Goal: Task Accomplishment & Management: Manage account settings

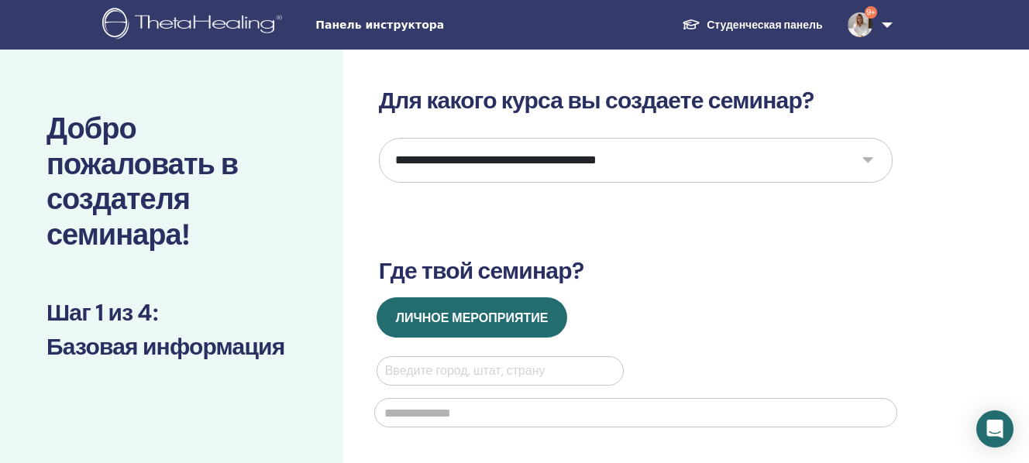
click at [656, 169] on select "**********" at bounding box center [636, 160] width 514 height 45
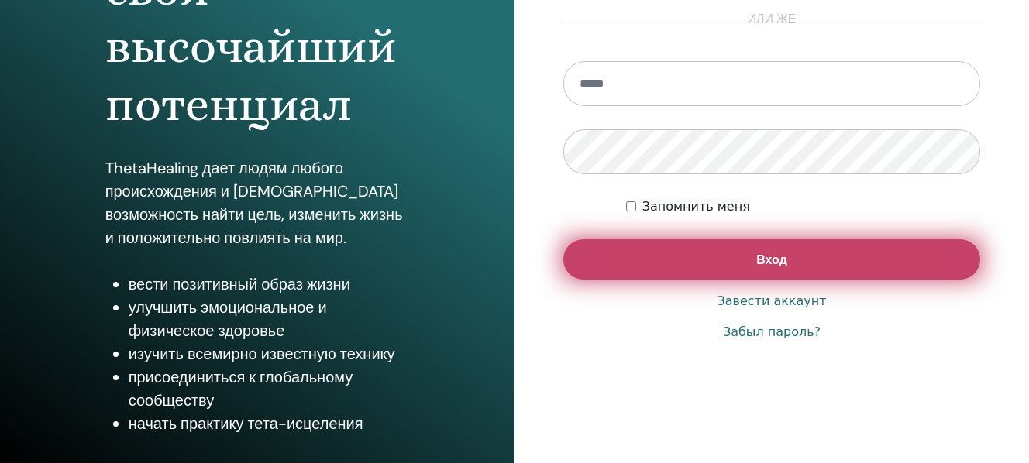
scroll to position [266, 0]
type input "**********"
click at [658, 273] on button "Вход" at bounding box center [771, 259] width 417 height 40
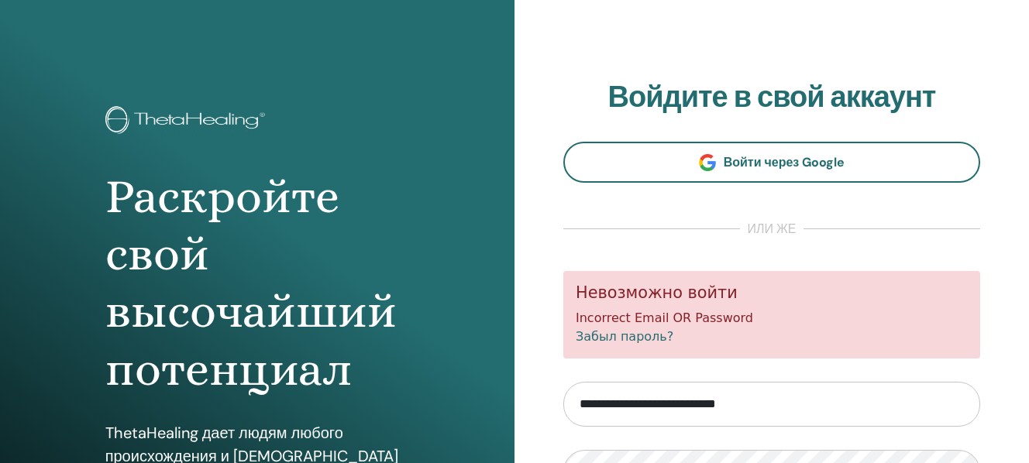
scroll to position [94, 0]
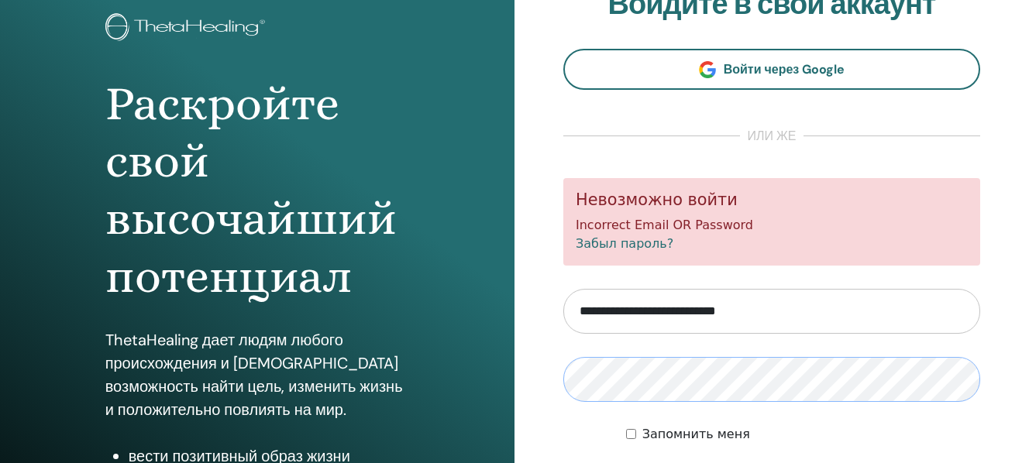
click at [532, 384] on div "**********" at bounding box center [771, 278] width 514 height 744
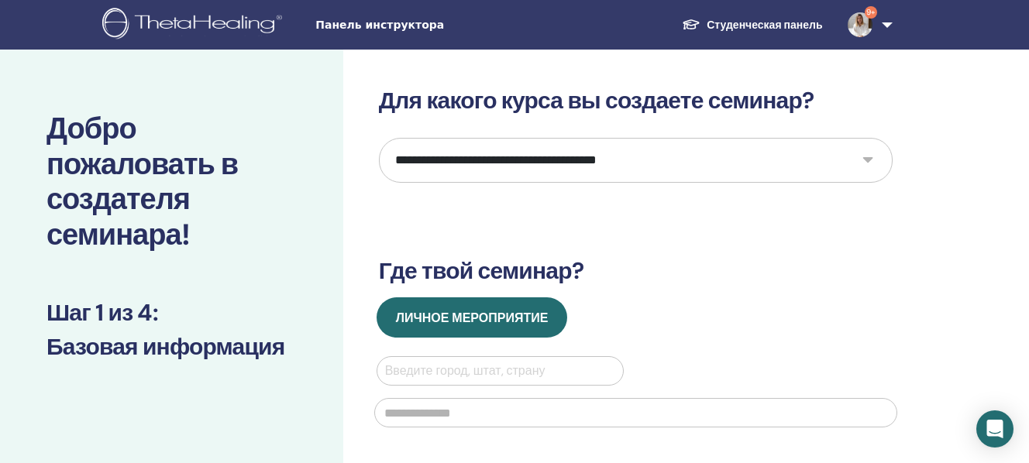
click at [690, 164] on select "**********" at bounding box center [636, 160] width 514 height 45
click at [347, 28] on span "Панель инструктора" at bounding box center [431, 25] width 232 height 16
click at [318, 24] on span "Панель инструктора" at bounding box center [431, 25] width 232 height 16
click at [229, 29] on img at bounding box center [194, 25] width 185 height 35
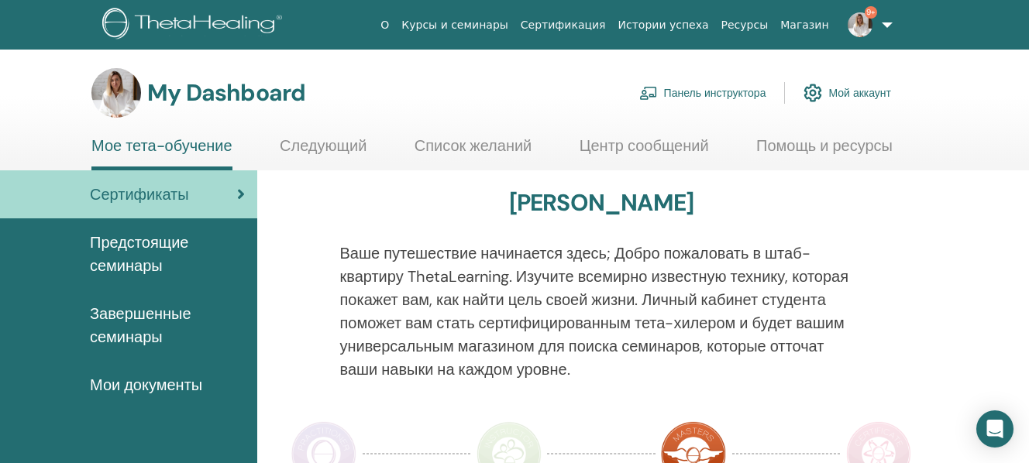
click at [724, 96] on link "Панель инструктора" at bounding box center [702, 93] width 127 height 34
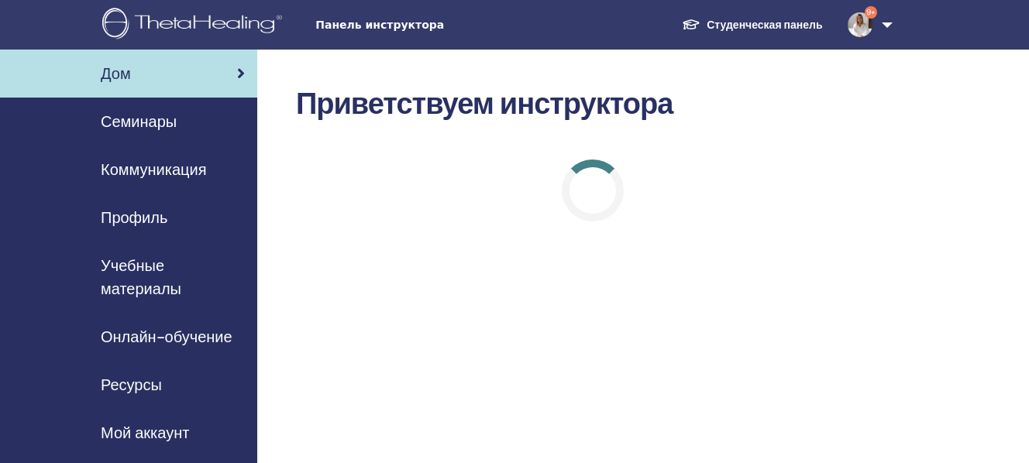
click at [159, 123] on span "Семинары" at bounding box center [139, 121] width 76 height 23
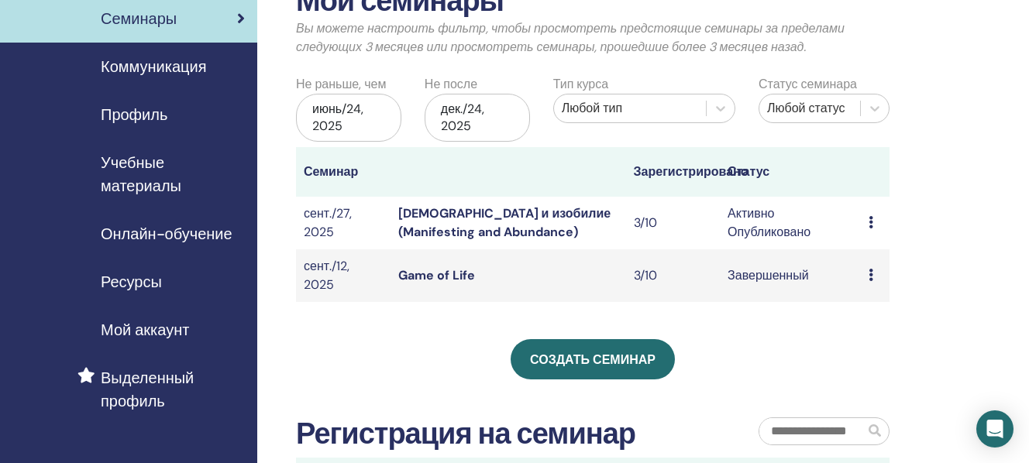
scroll to position [108, 0]
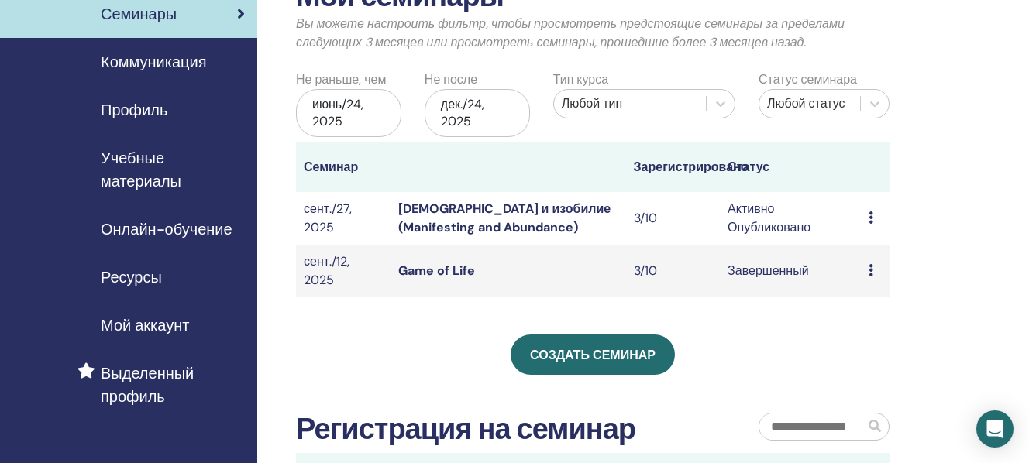
click at [872, 216] on icon at bounding box center [871, 218] width 5 height 12
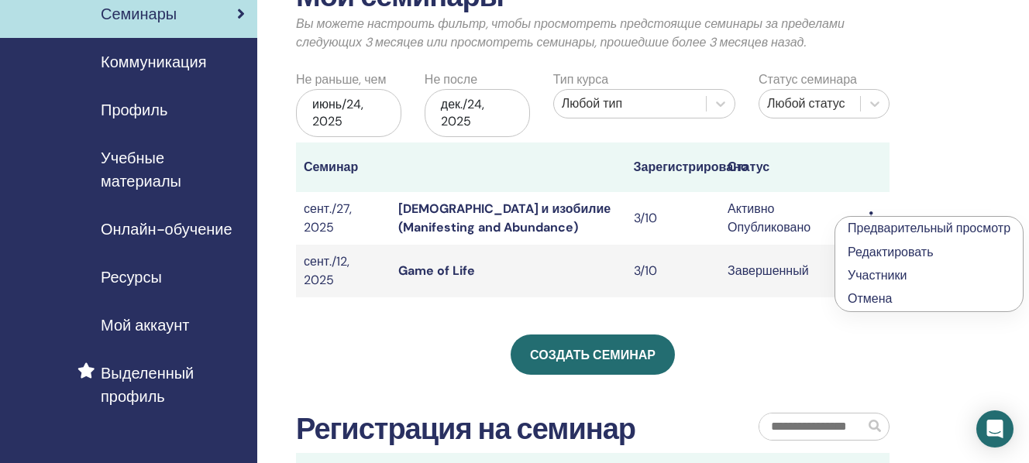
click at [717, 207] on td "3/10" at bounding box center [673, 218] width 95 height 53
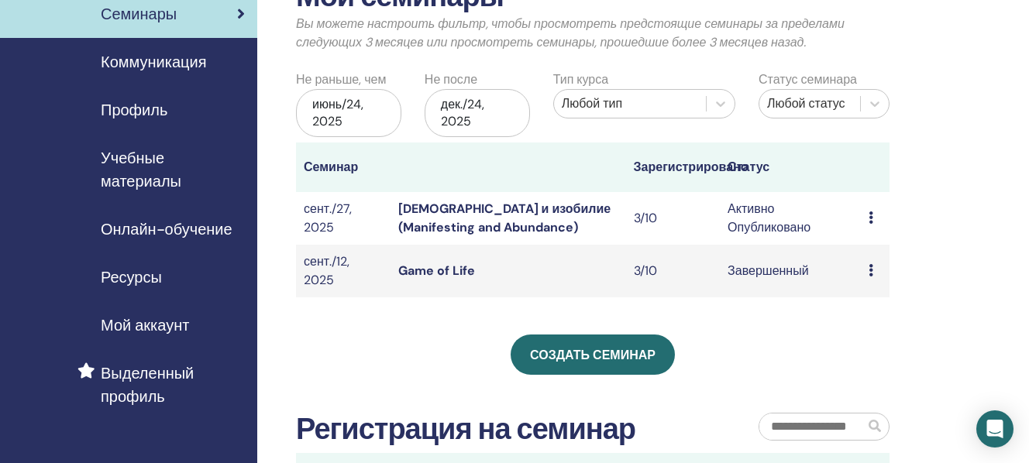
click at [503, 225] on link "Манифестация и изобилие (Manifesting and Abundance)" at bounding box center [504, 218] width 213 height 35
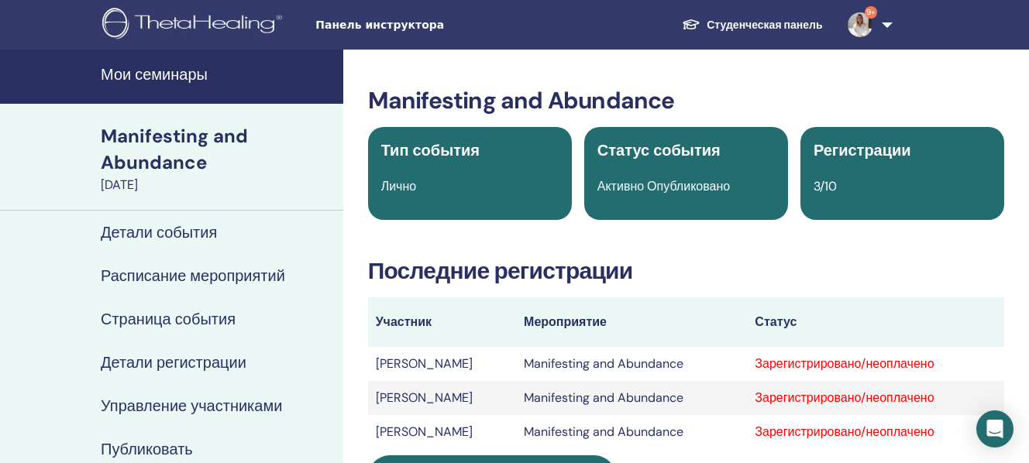
scroll to position [127, 0]
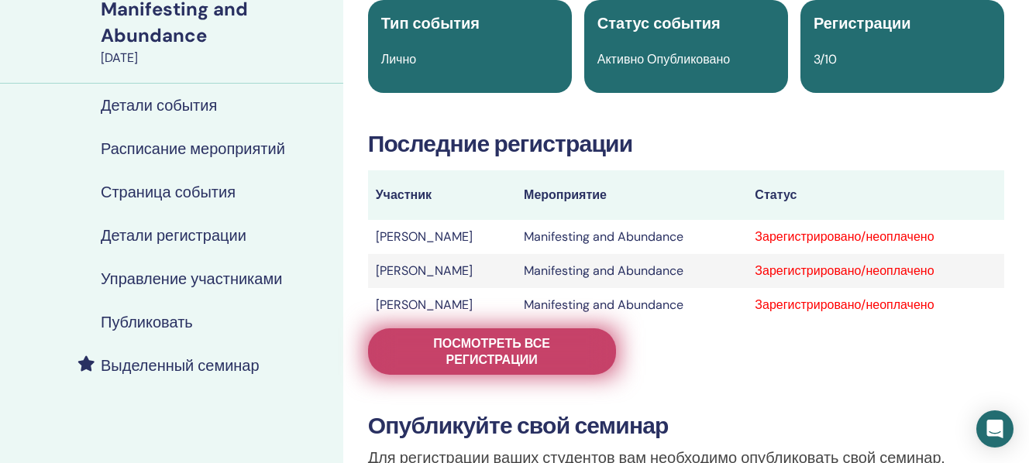
click at [515, 358] on span "Посмотреть все регистрации" at bounding box center [491, 351] width 209 height 33
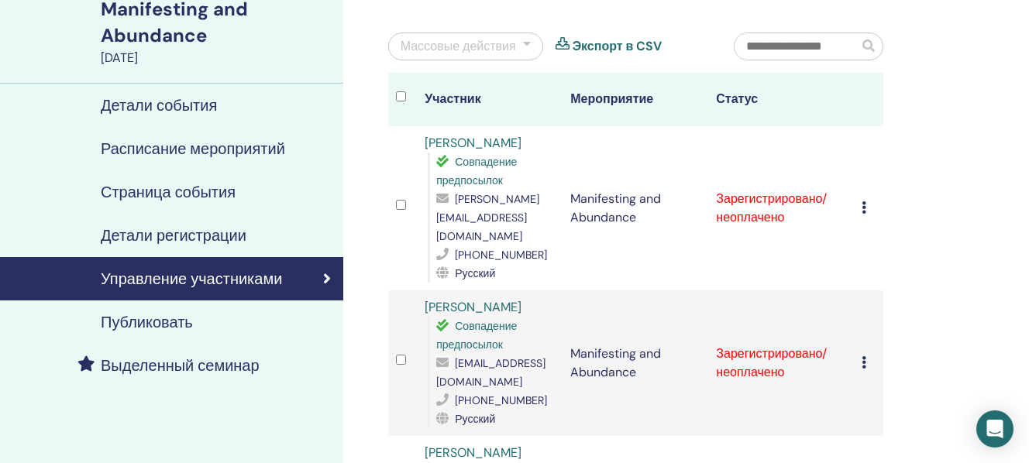
click at [501, 141] on link "[PERSON_NAME]" at bounding box center [473, 143] width 97 height 16
click at [865, 201] on icon at bounding box center [864, 207] width 5 height 12
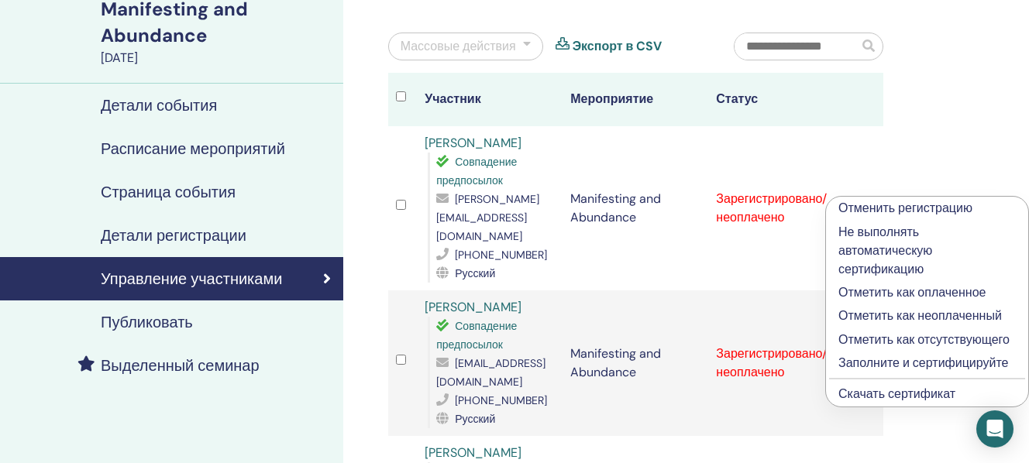
click at [874, 291] on p "Отметить как оплаченное" at bounding box center [926, 293] width 177 height 19
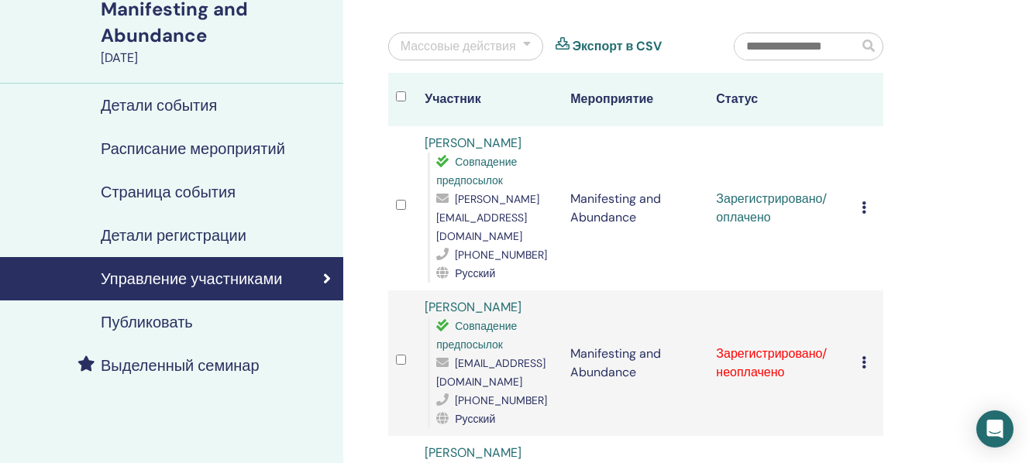
scroll to position [127, 0]
click at [864, 356] on icon at bounding box center [864, 362] width 5 height 12
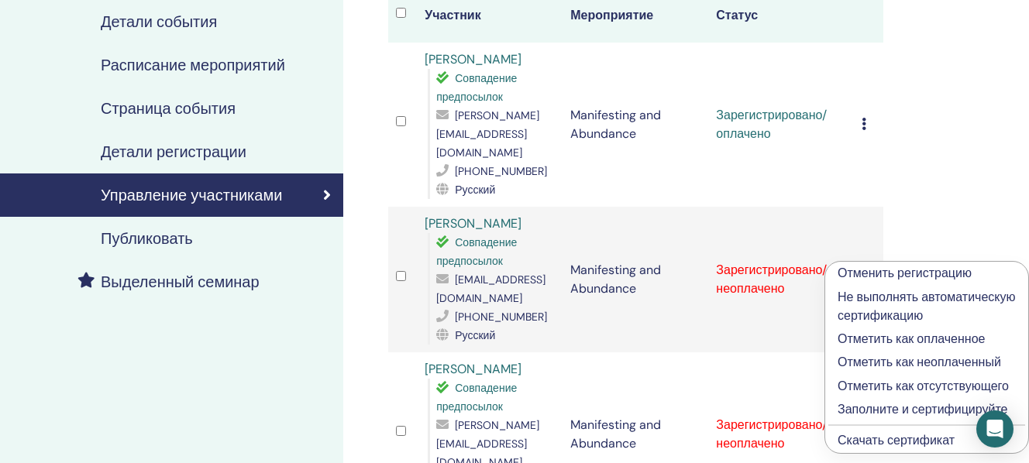
scroll to position [215, 0]
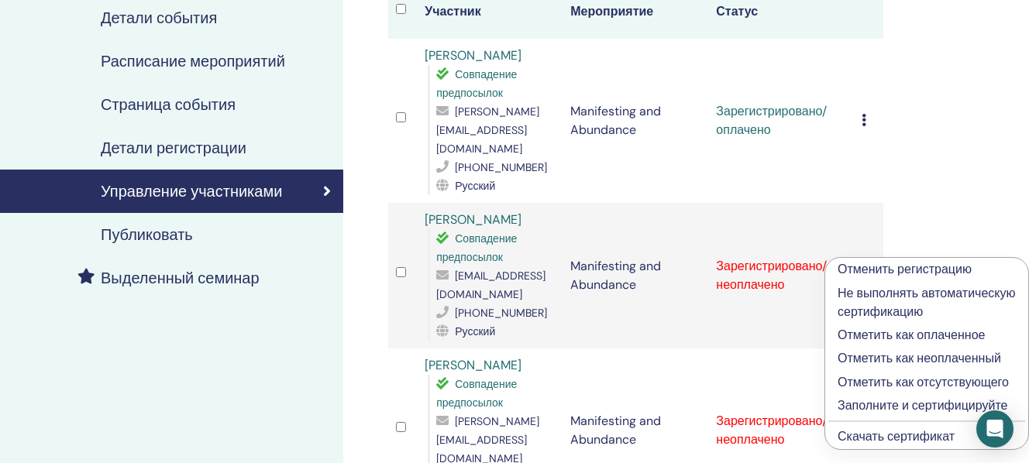
click at [882, 345] on p "Отметить как оплаченное" at bounding box center [927, 335] width 178 height 19
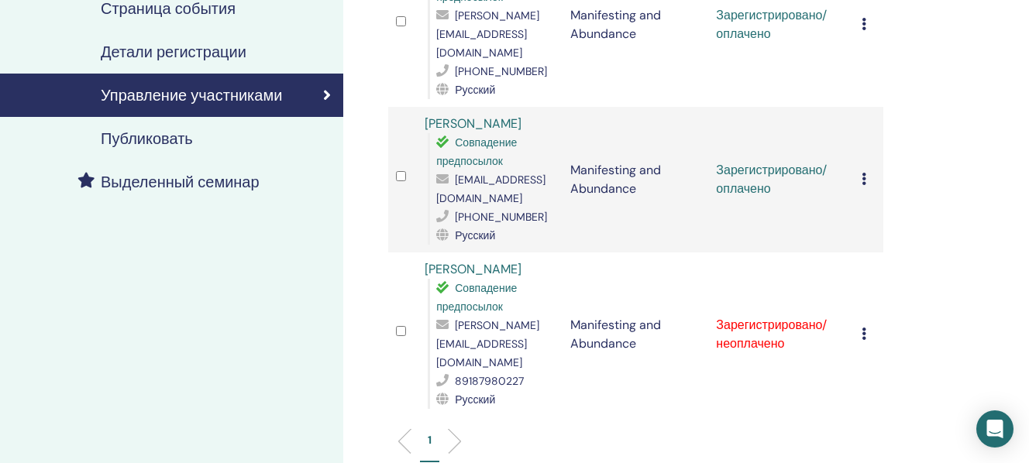
scroll to position [328, 0]
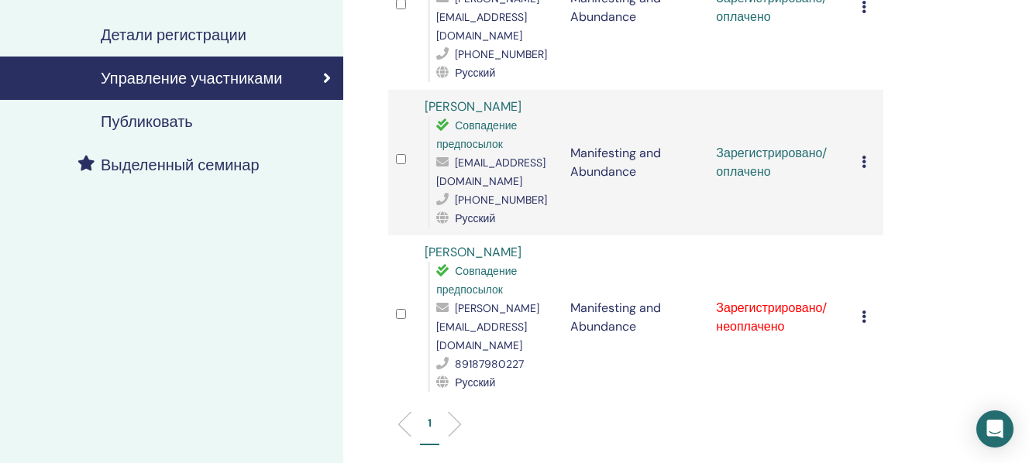
click at [866, 311] on icon at bounding box center [864, 317] width 5 height 12
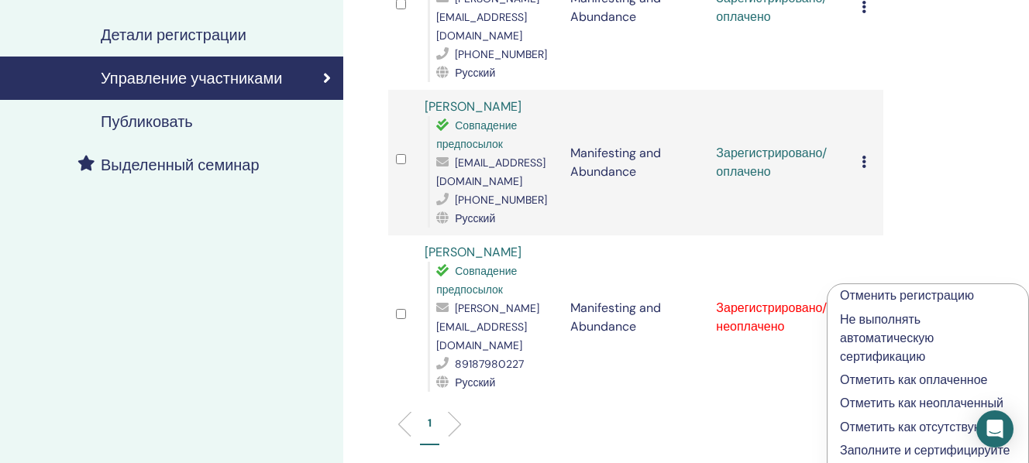
click at [891, 377] on p "Отметить как оплаченное" at bounding box center [928, 380] width 176 height 19
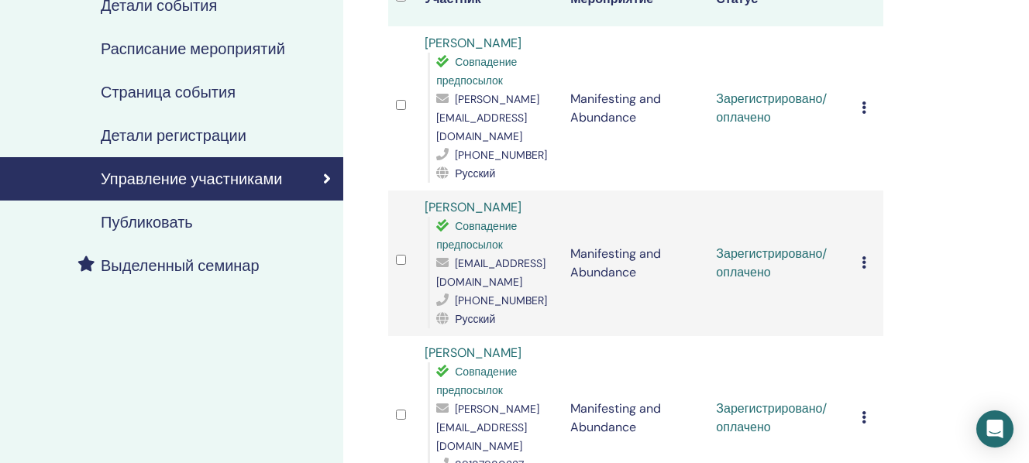
scroll to position [226, 0]
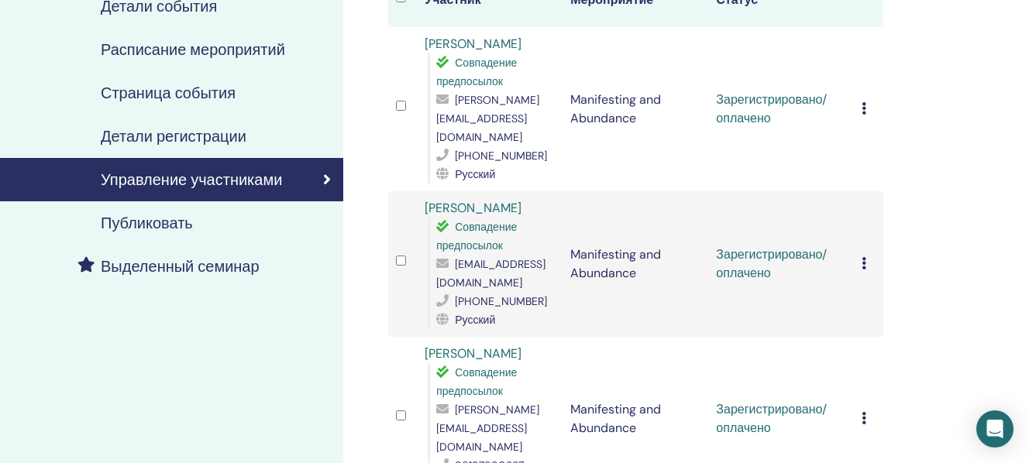
click at [864, 102] on icon at bounding box center [864, 108] width 5 height 12
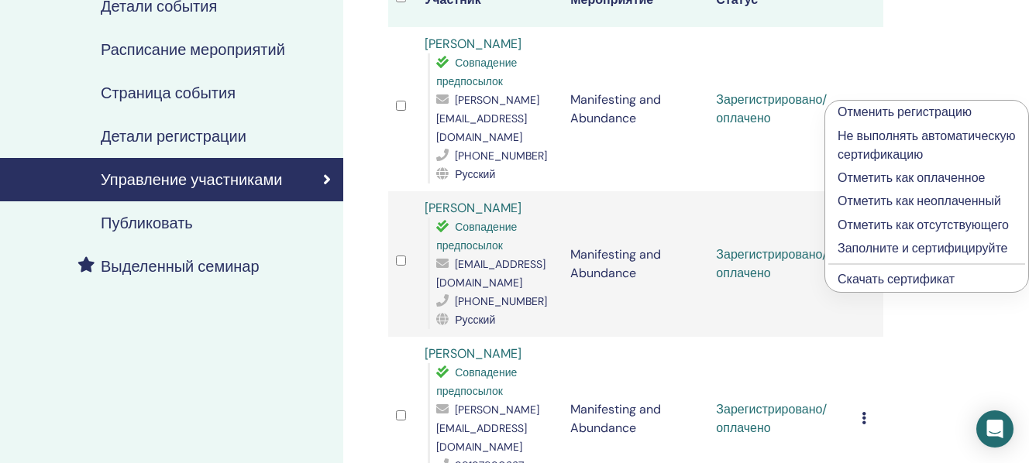
click at [873, 287] on link "Скачать сертификат" at bounding box center [896, 279] width 117 height 16
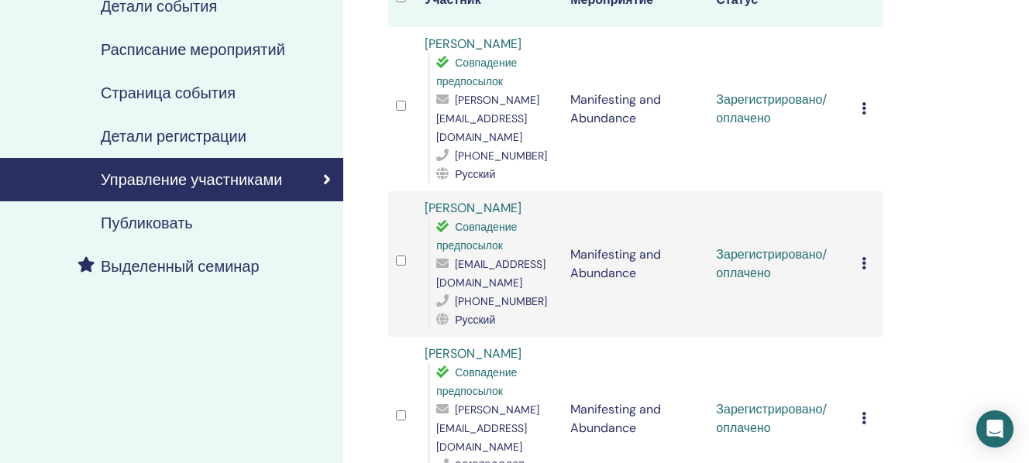
click at [865, 257] on icon at bounding box center [864, 263] width 5 height 12
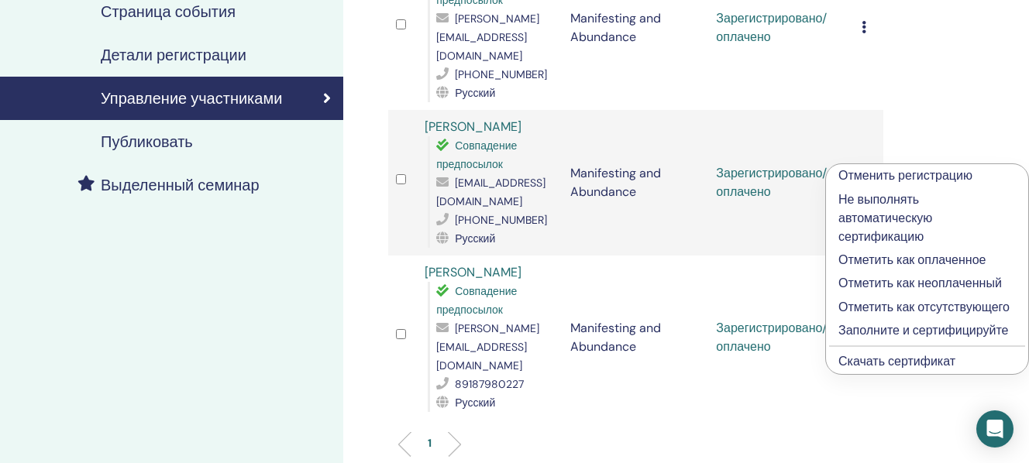
scroll to position [310, 0]
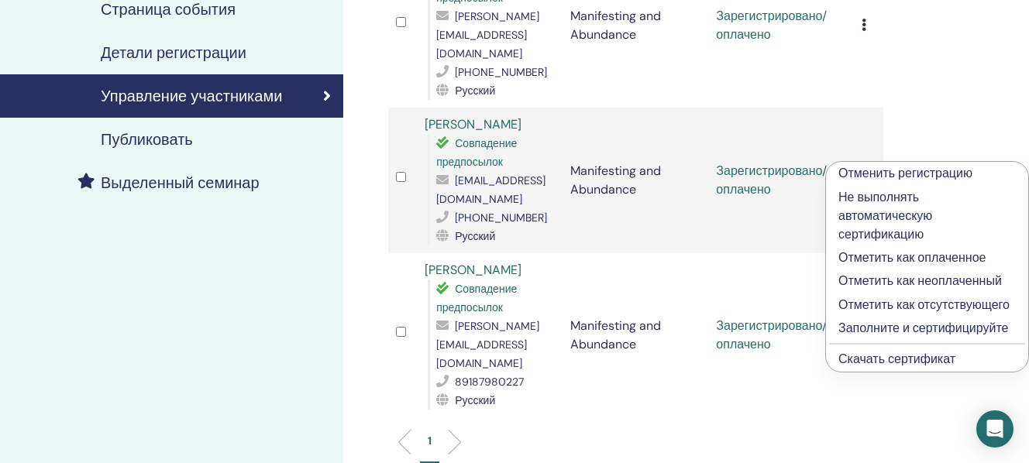
click at [878, 367] on link "Скачать сертификат" at bounding box center [896, 359] width 117 height 16
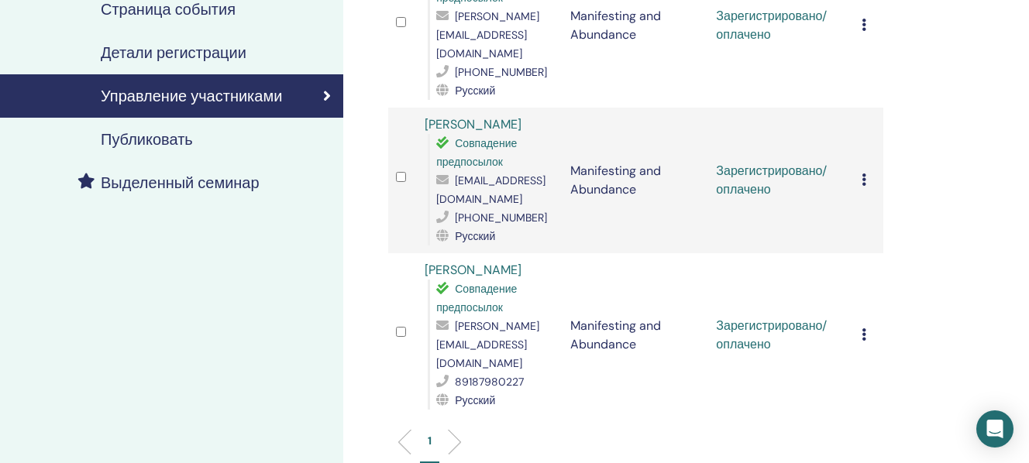
click at [865, 329] on icon at bounding box center [864, 335] width 5 height 12
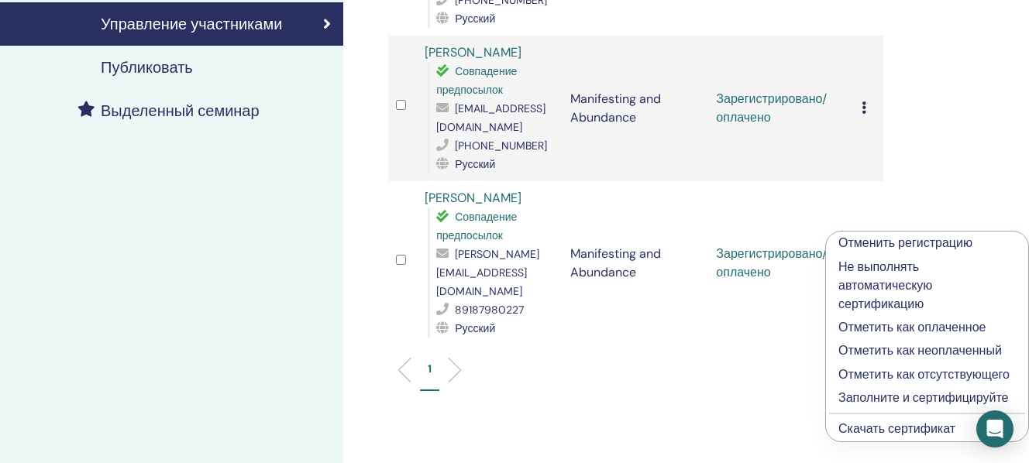
scroll to position [415, 0]
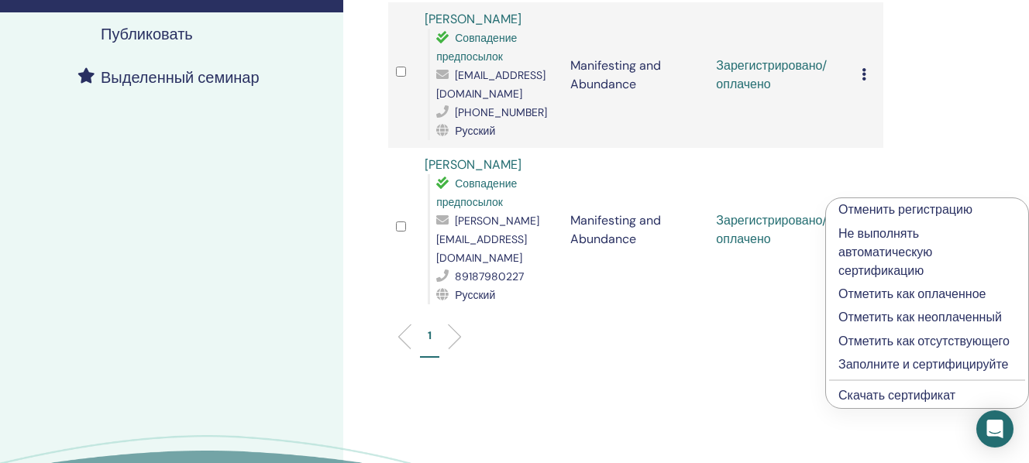
click at [869, 404] on link "Скачать сертификат" at bounding box center [896, 395] width 117 height 16
